Goal: Task Accomplishment & Management: Use online tool/utility

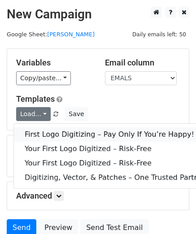
click at [51, 133] on link "First Logo Digitizing – Pay Only If You’re Happy!" at bounding box center [116, 134] width 205 height 14
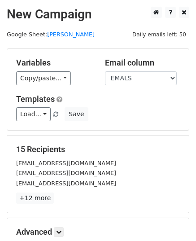
click at [34, 152] on h5 "15 Recipients" at bounding box center [98, 149] width 164 height 10
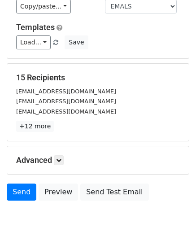
scroll to position [106, 0]
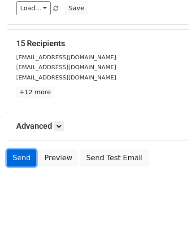
click at [26, 156] on link "Send" at bounding box center [22, 157] width 30 height 17
